Goal: Answer question/provide support: Share knowledge or assist other users

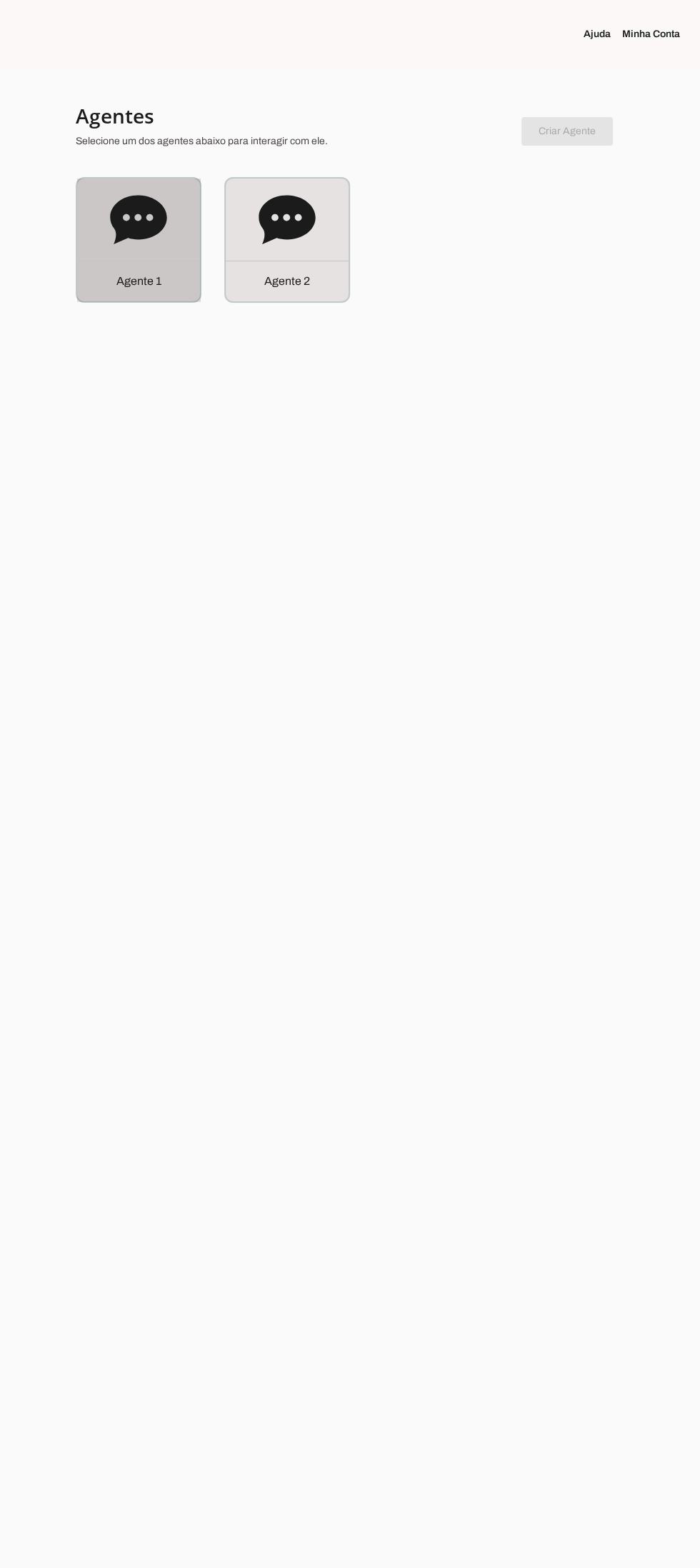
click at [136, 252] on div "Agente 1" at bounding box center [138, 240] width 123 height 123
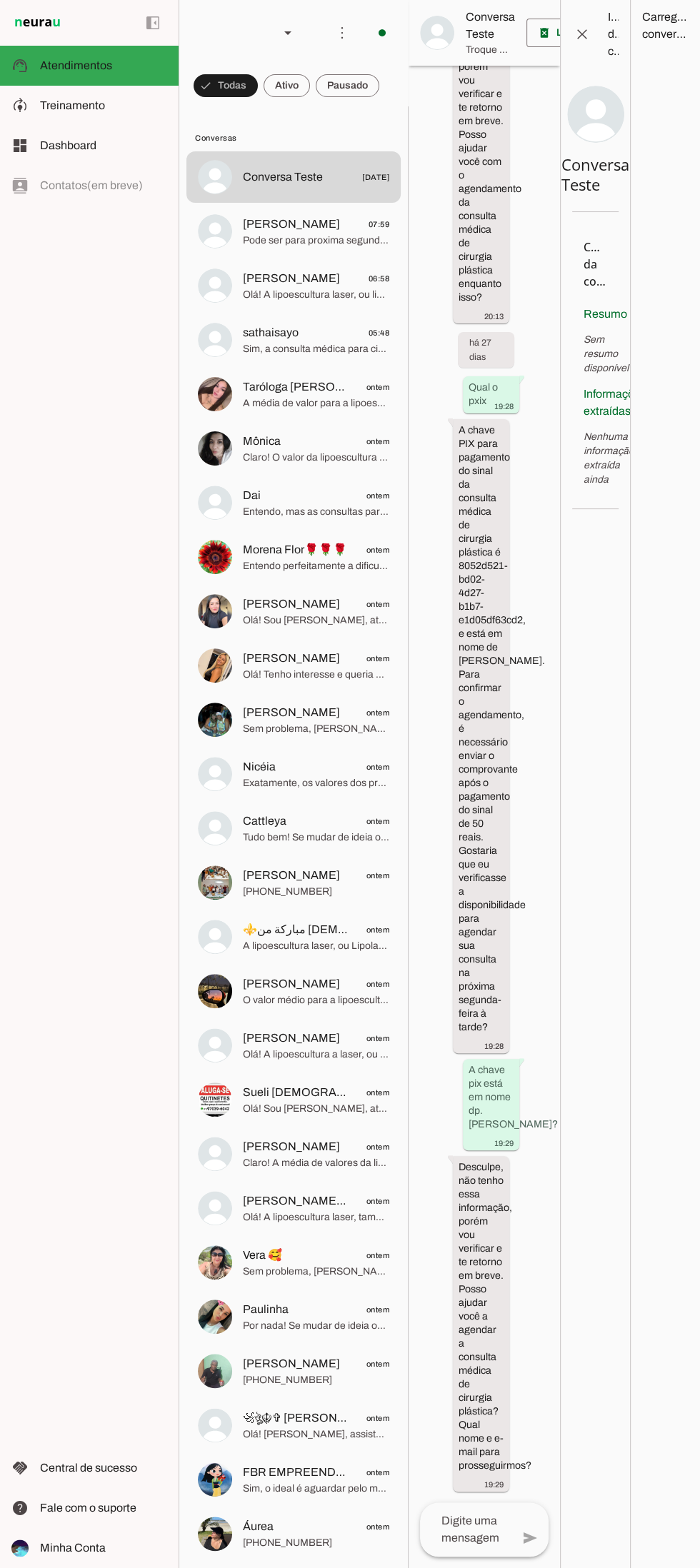
scroll to position [11350, 0]
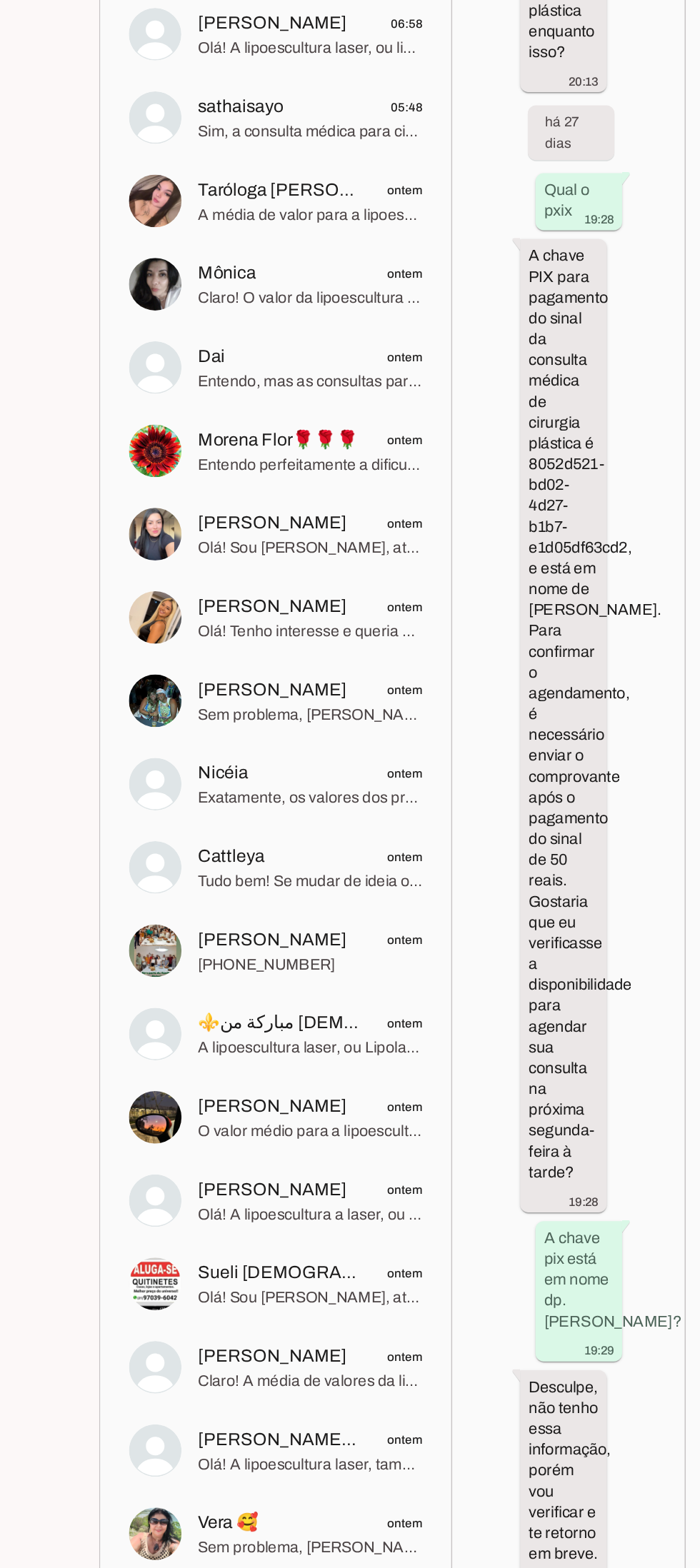
click at [342, 666] on span "[PERSON_NAME] ontem" at bounding box center [316, 659] width 146 height 18
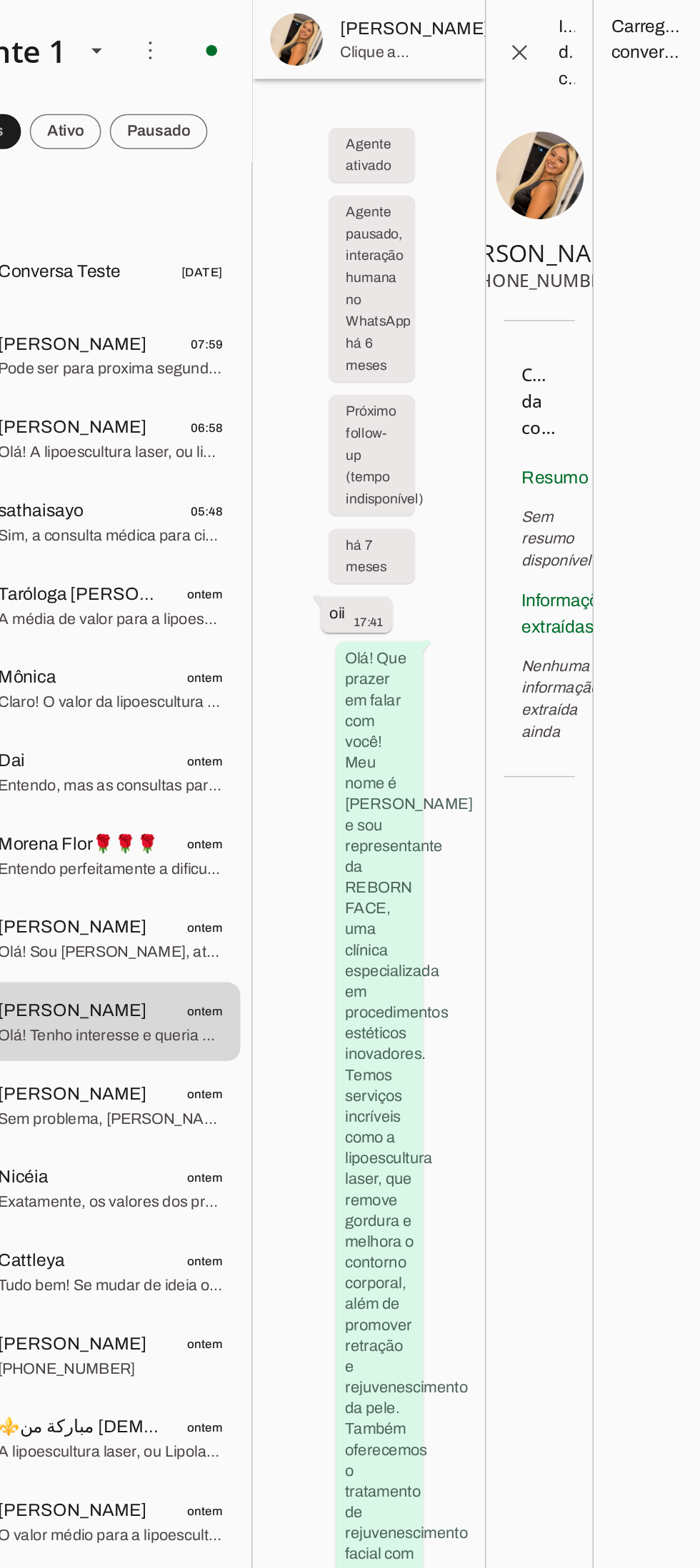
click at [572, 35] on span at bounding box center [589, 25] width 34 height 34
